Goal: Transaction & Acquisition: Purchase product/service

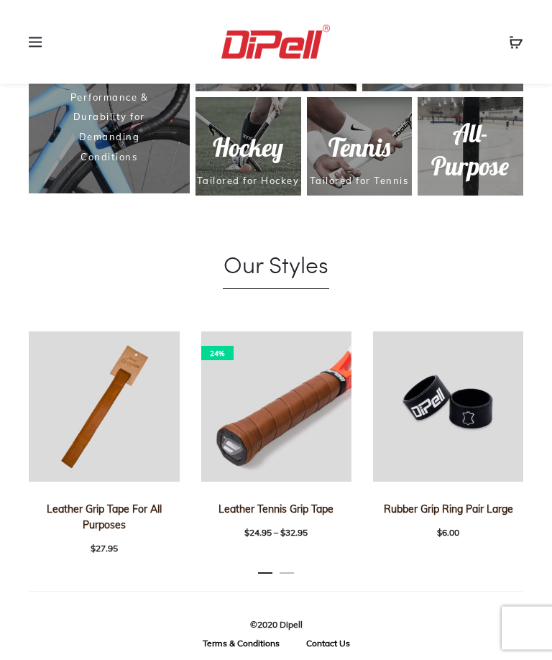
scroll to position [812, 0]
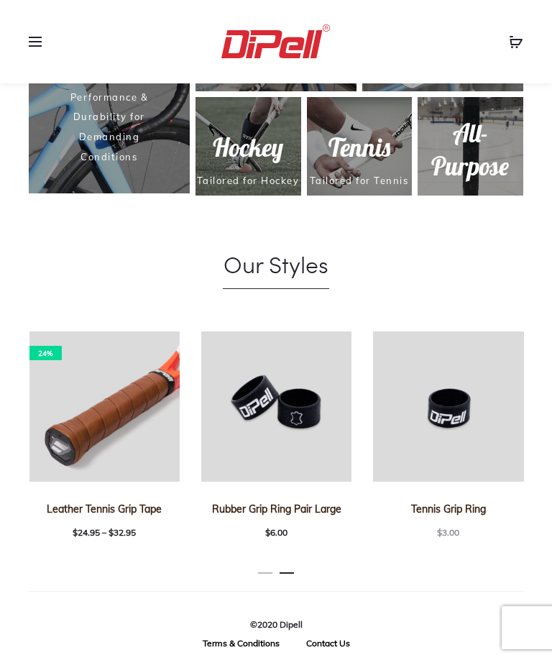
click at [47, 37] on span at bounding box center [40, 43] width 22 height 22
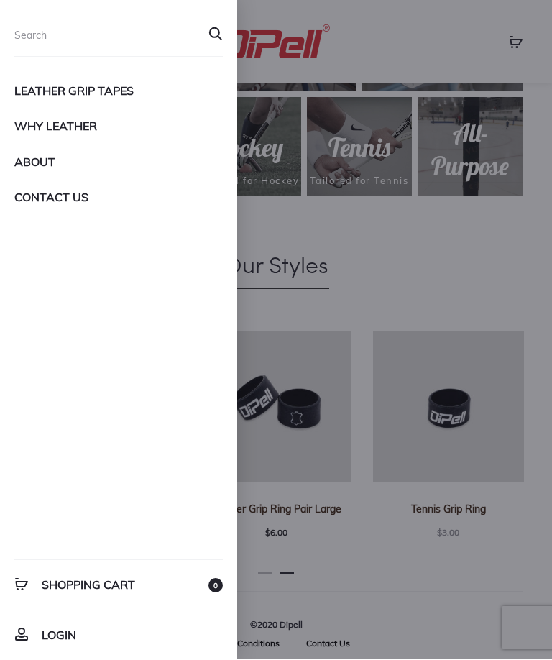
click at [48, 85] on link "Leather Grip Tapes" at bounding box center [118, 91] width 208 height 24
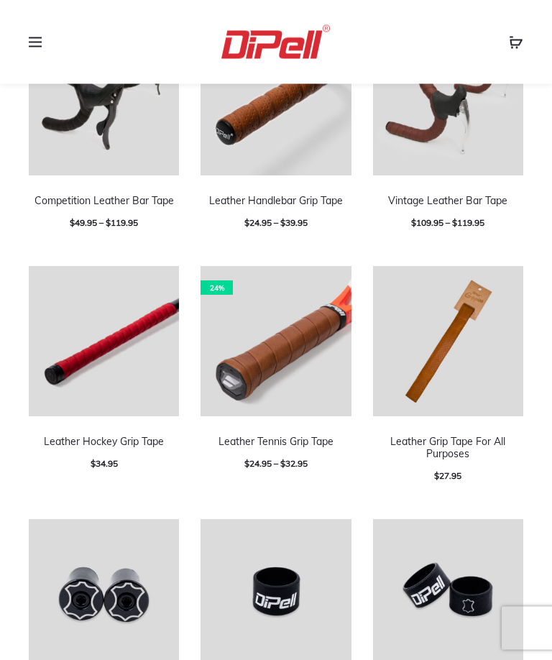
scroll to position [409, 0]
click at [425, 439] on link "Leather Grip Tape For All Purposes" at bounding box center [447, 447] width 115 height 25
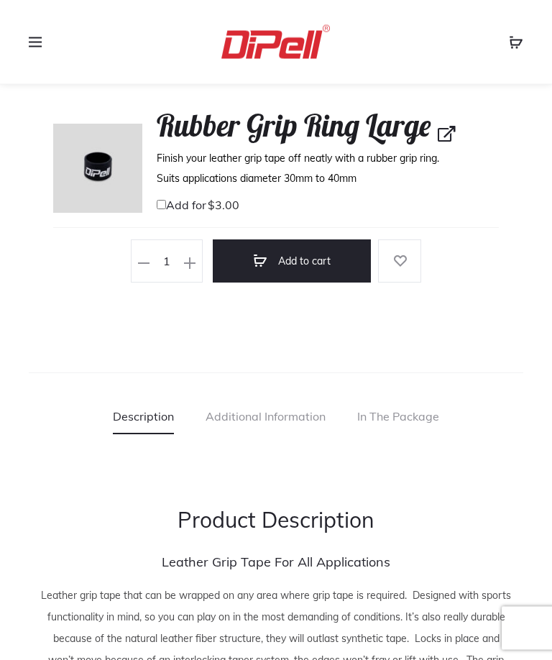
scroll to position [1174, 0]
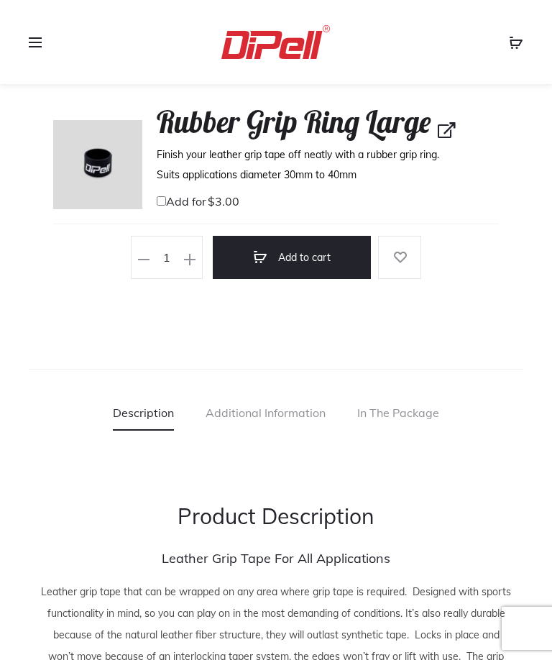
click at [246, 412] on link "Additional Information" at bounding box center [265, 412] width 120 height 36
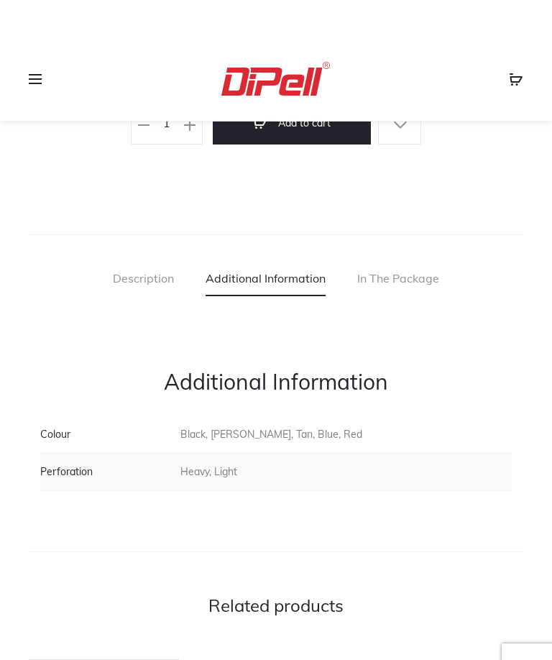
scroll to position [1306, 0]
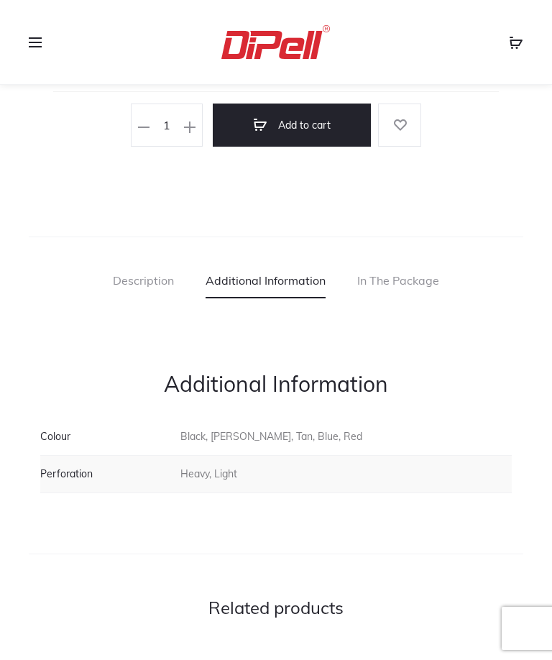
click at [135, 295] on link "Description" at bounding box center [143, 280] width 61 height 36
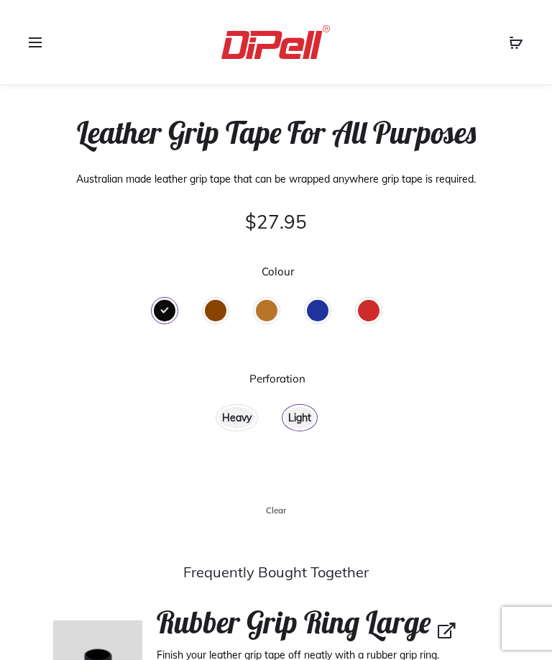
scroll to position [669, 0]
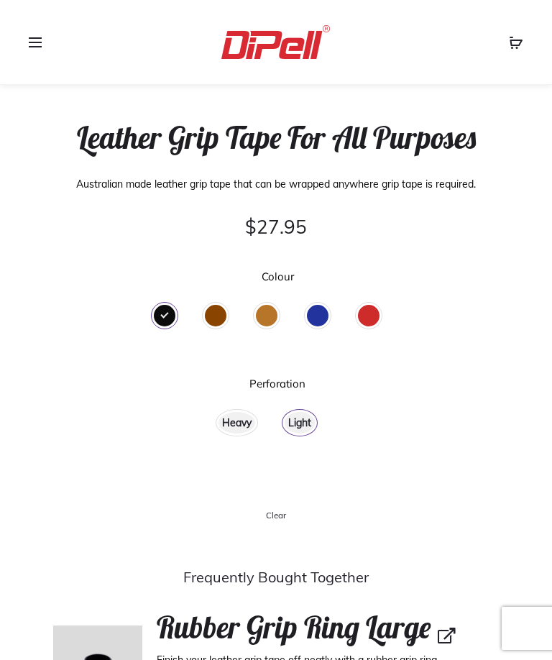
click at [216, 325] on div "Brown" at bounding box center [216, 316] width 22 height 22
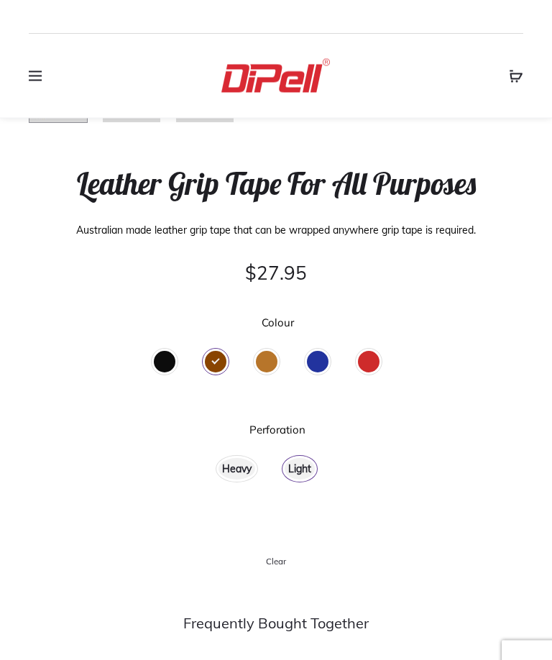
scroll to position [622, 0]
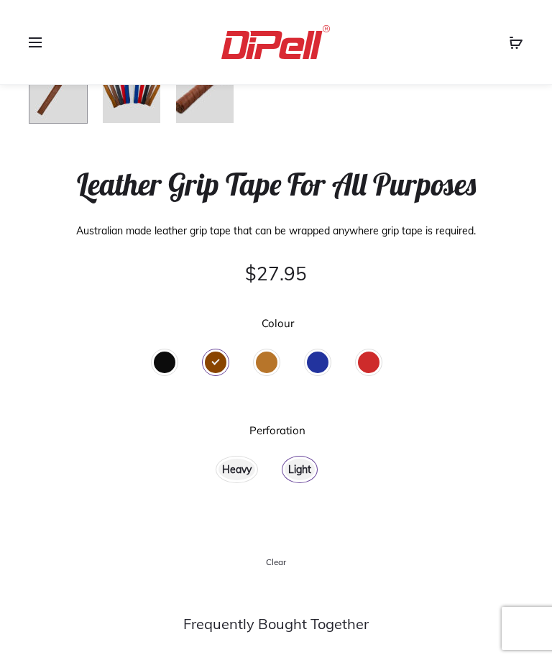
click at [299, 475] on div "Light" at bounding box center [300, 469] width 30 height 22
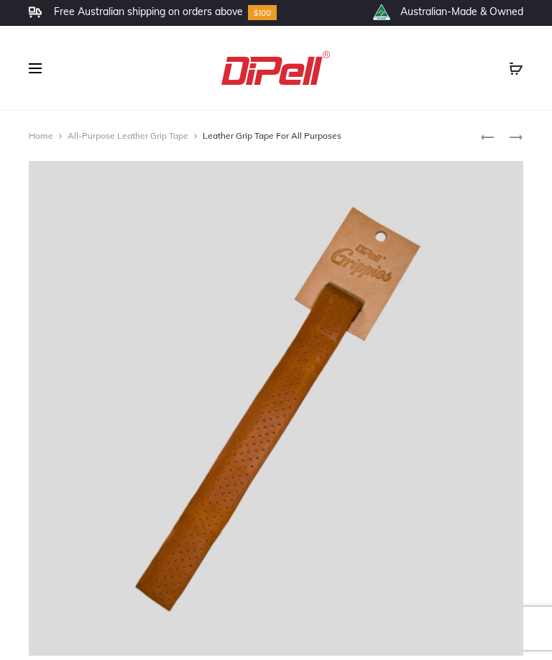
scroll to position [0, 0]
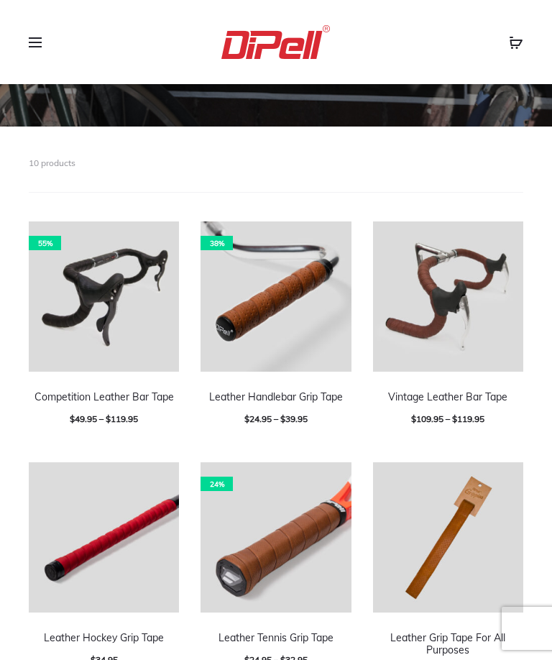
scroll to position [221, 0]
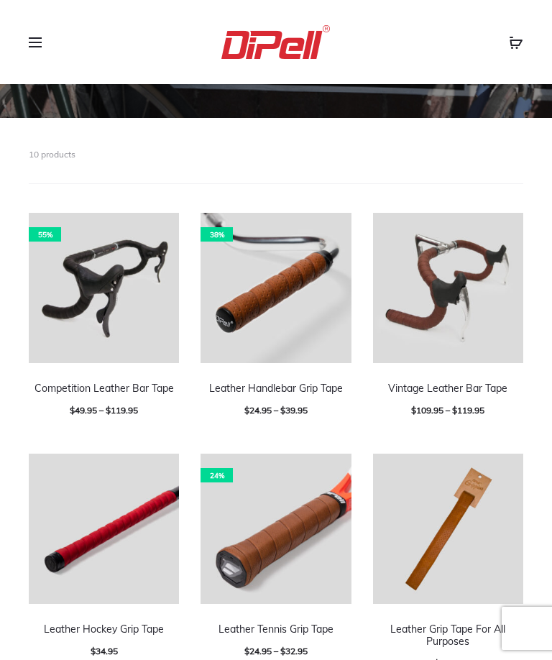
click at [83, 514] on img at bounding box center [104, 528] width 150 height 150
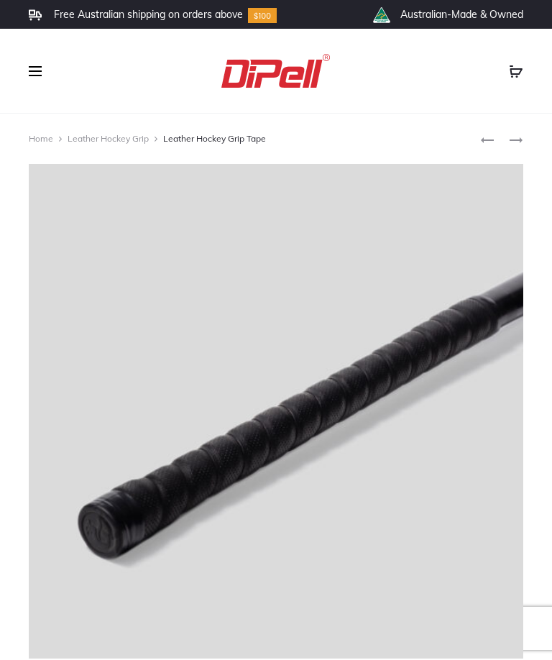
scroll to position [389, 0]
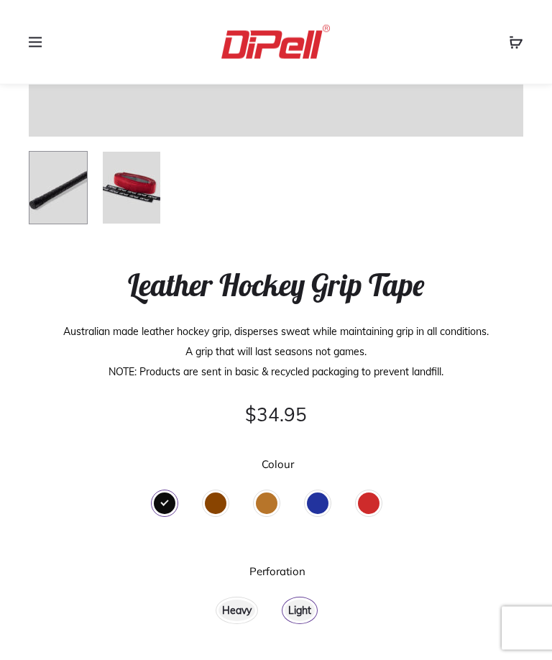
click at [294, 607] on div "Light" at bounding box center [300, 611] width 30 height 22
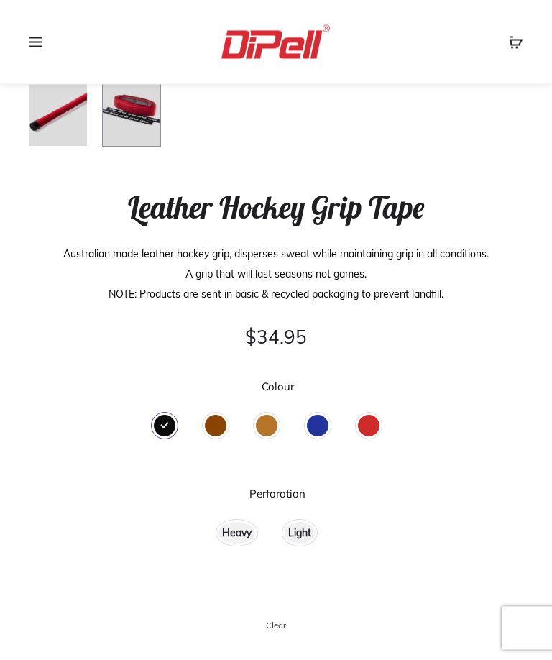
scroll to position [599, 0]
click at [213, 428] on div "Brown" at bounding box center [216, 426] width 22 height 22
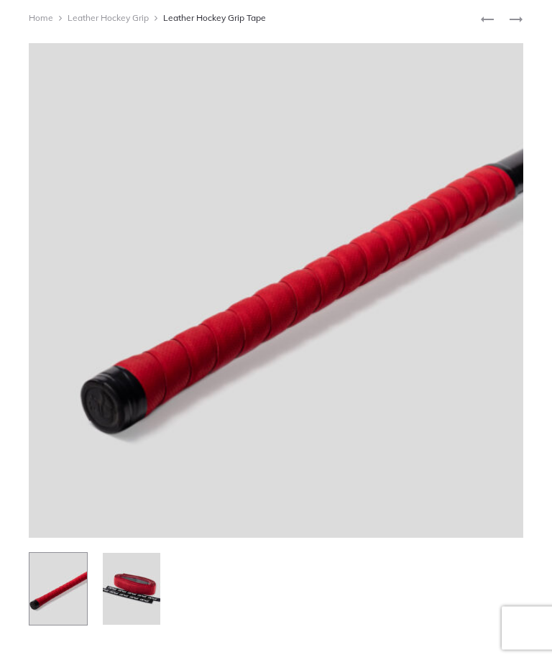
scroll to position [0, 0]
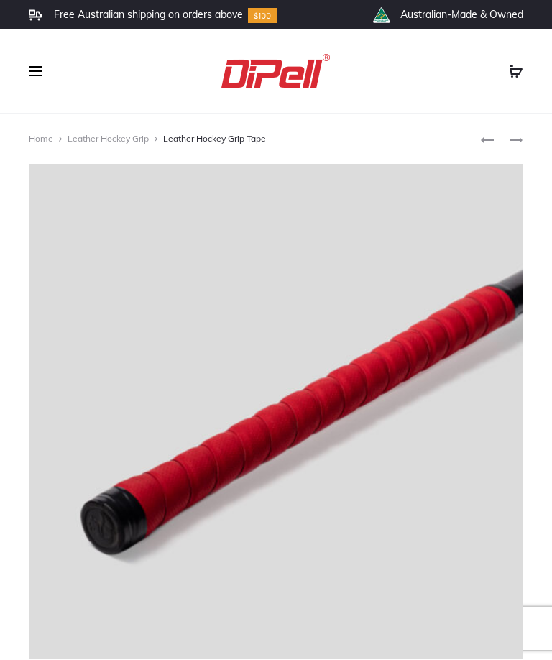
click at [521, 145] on icon "Product navigation" at bounding box center [516, 140] width 14 height 14
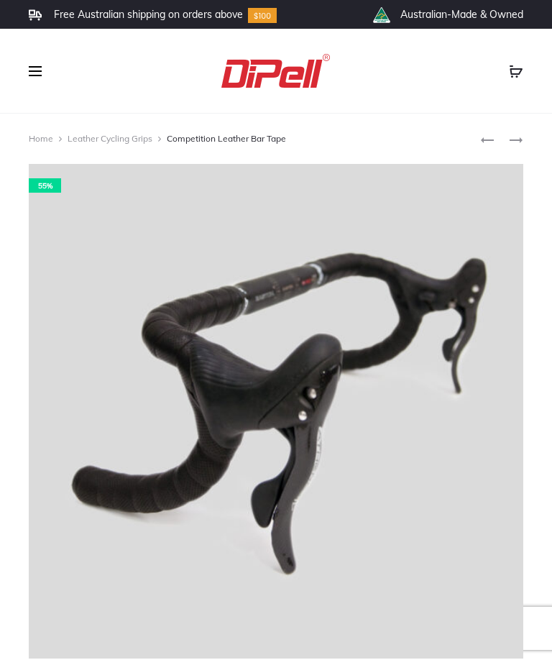
click at [513, 144] on icon "Product navigation" at bounding box center [516, 140] width 14 height 14
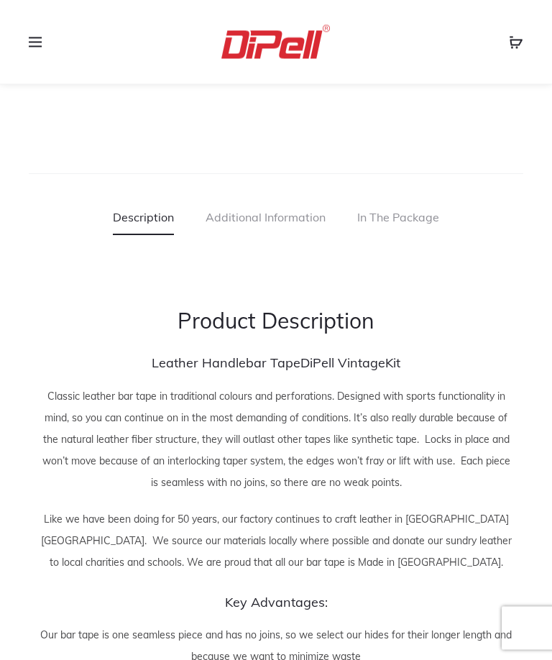
scroll to position [1413, 0]
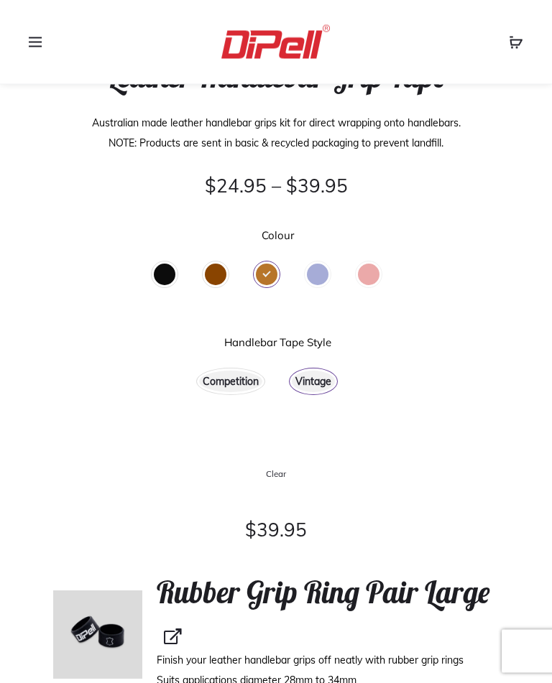
scroll to position [732, 0]
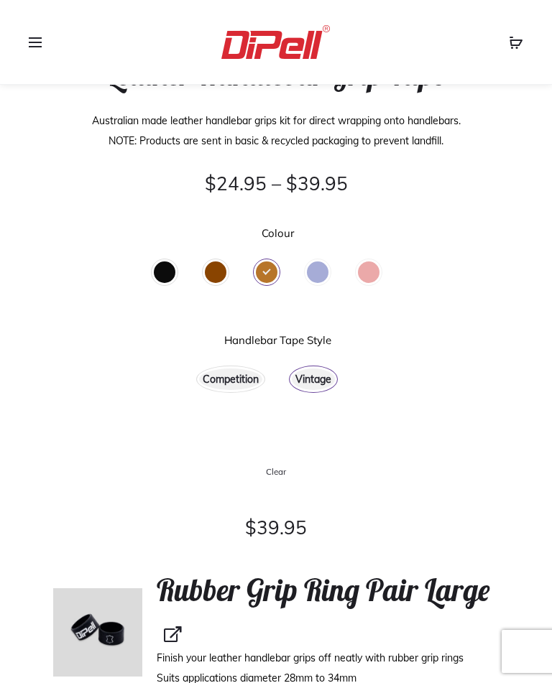
click at [215, 269] on div "Brown" at bounding box center [216, 273] width 22 height 22
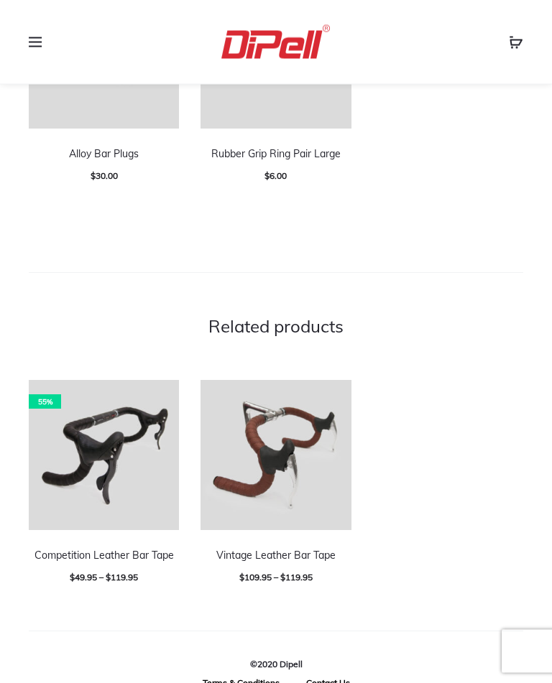
scroll to position [2400, 0]
click at [72, 400] on img at bounding box center [104, 456] width 150 height 150
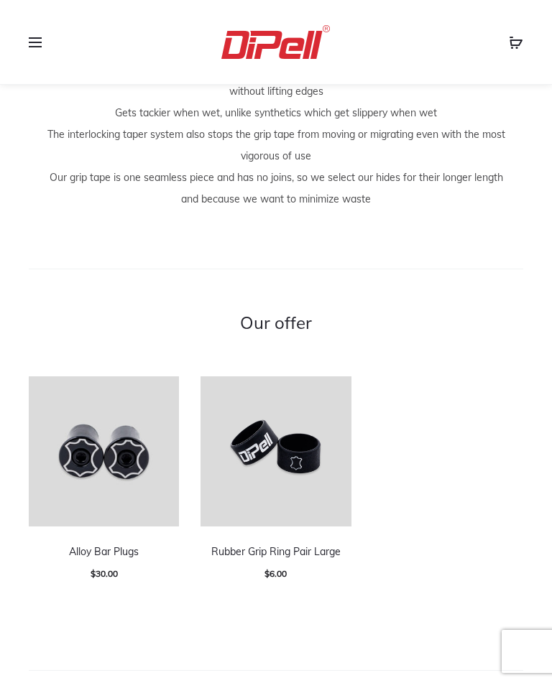
scroll to position [1977, 0]
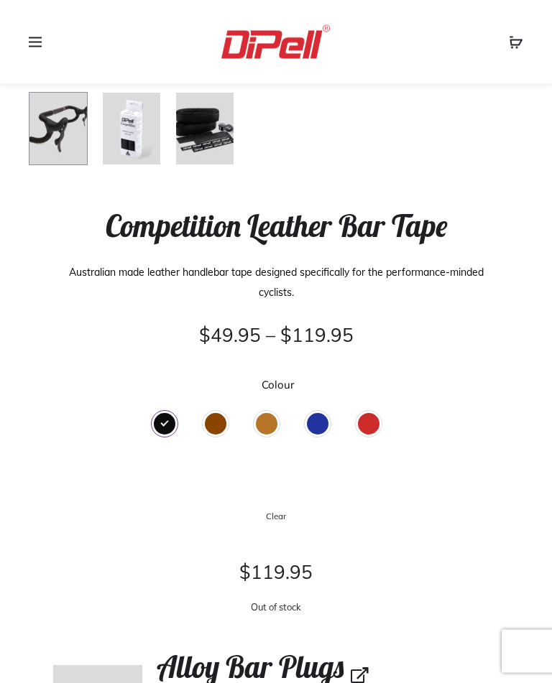
scroll to position [598, 0]
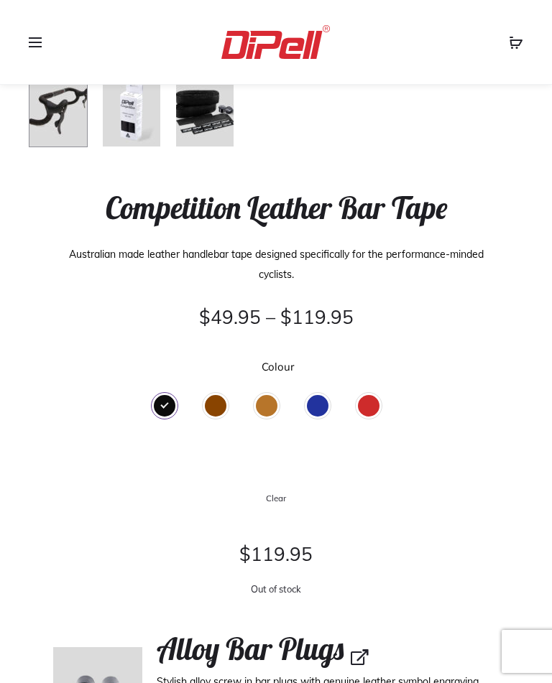
click at [215, 409] on div "Brown" at bounding box center [216, 406] width 22 height 22
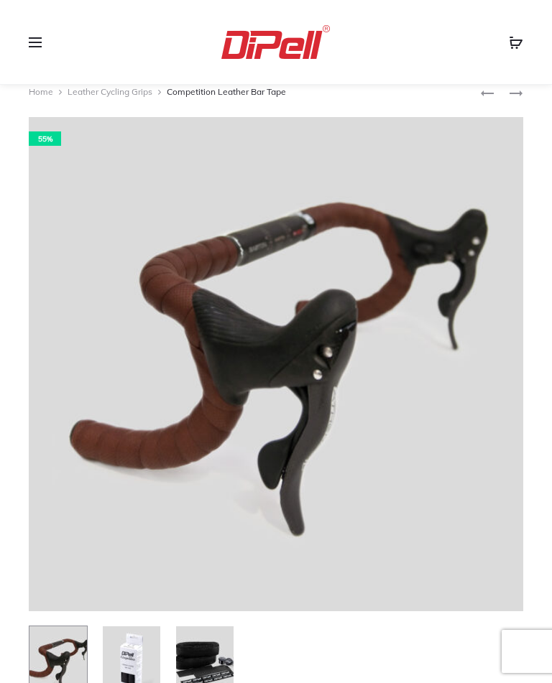
scroll to position [0, 0]
